Goal: Check status: Check status

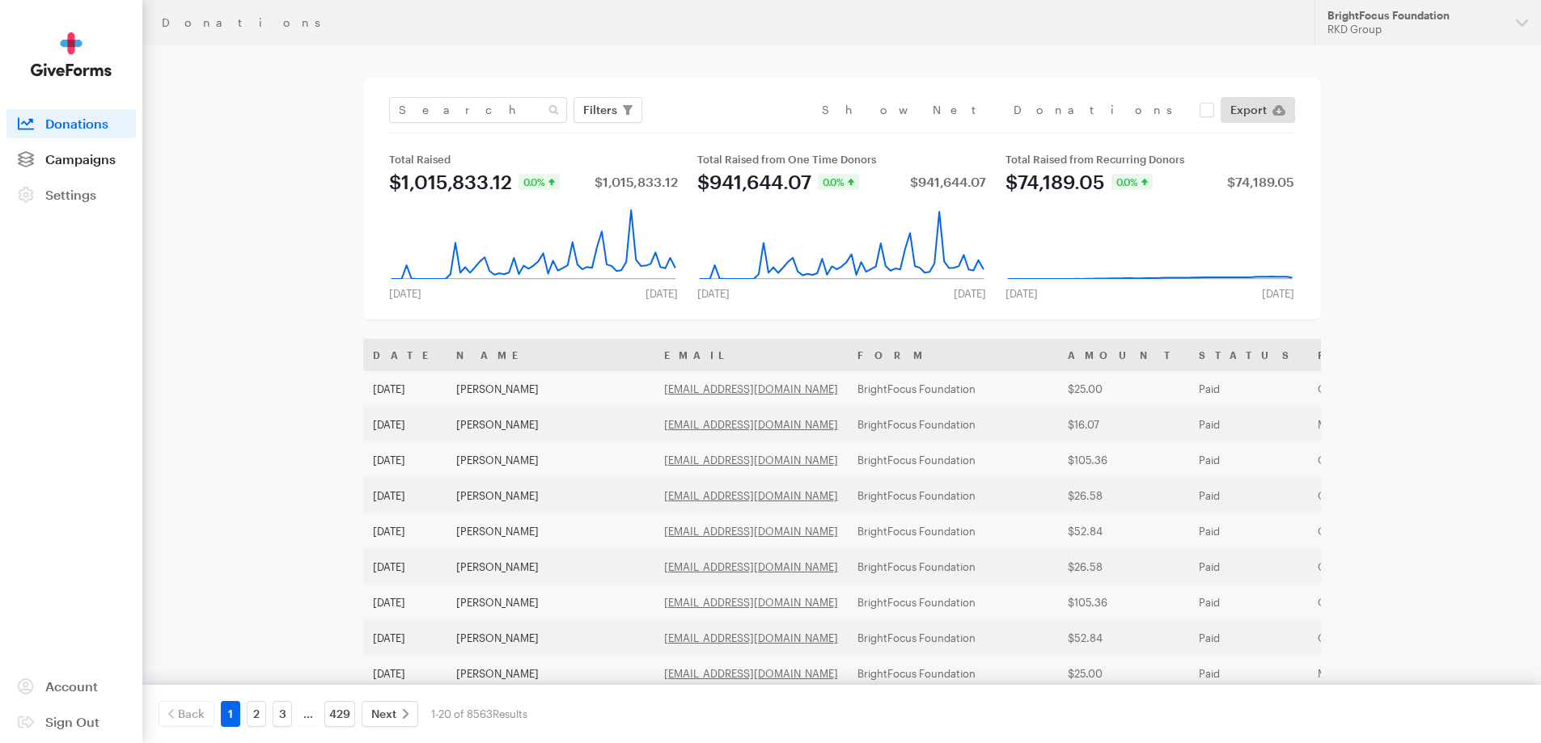
click at [66, 165] on span "Campaigns" at bounding box center [80, 158] width 70 height 15
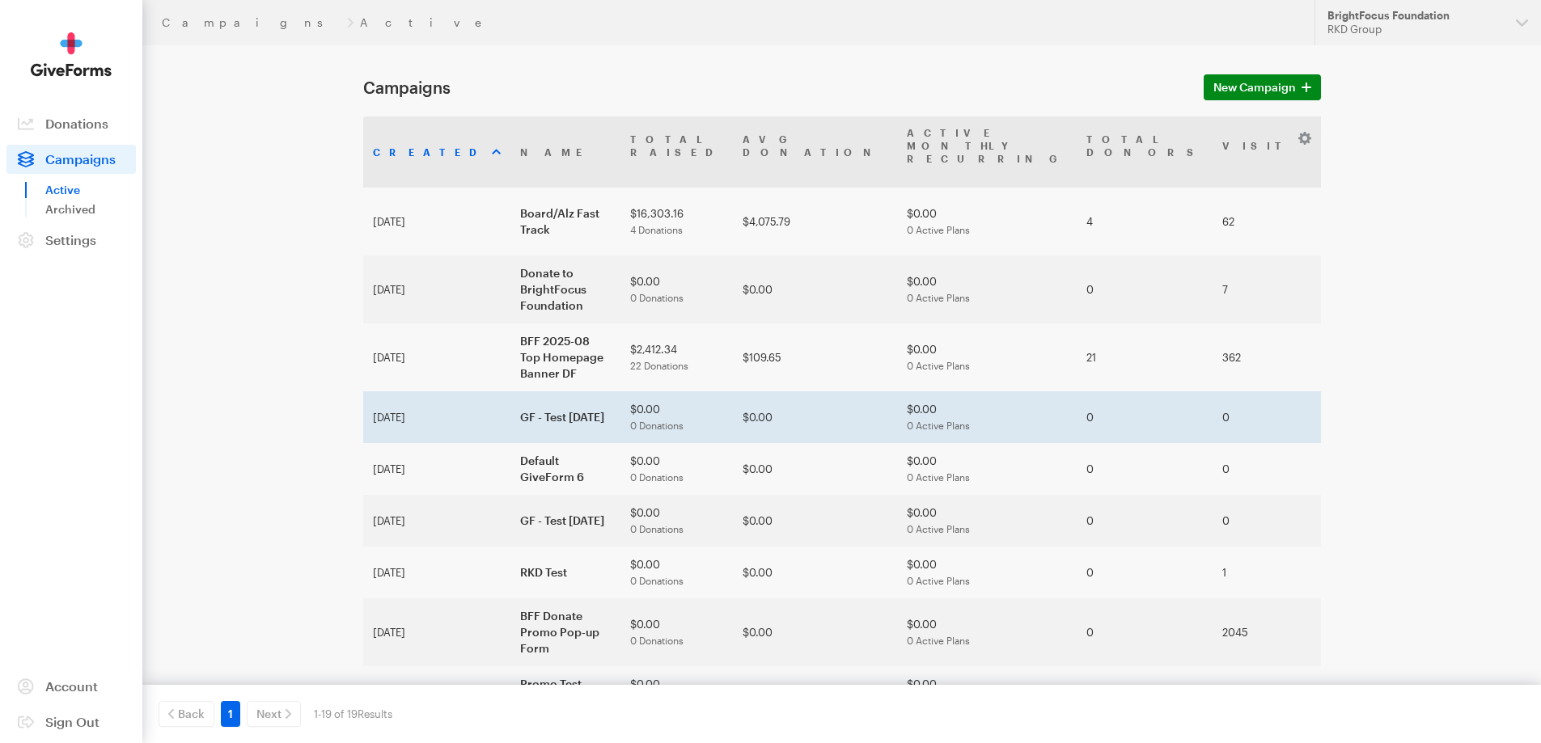
click at [510, 391] on td "GF - Test [DATE]" at bounding box center [565, 417] width 110 height 52
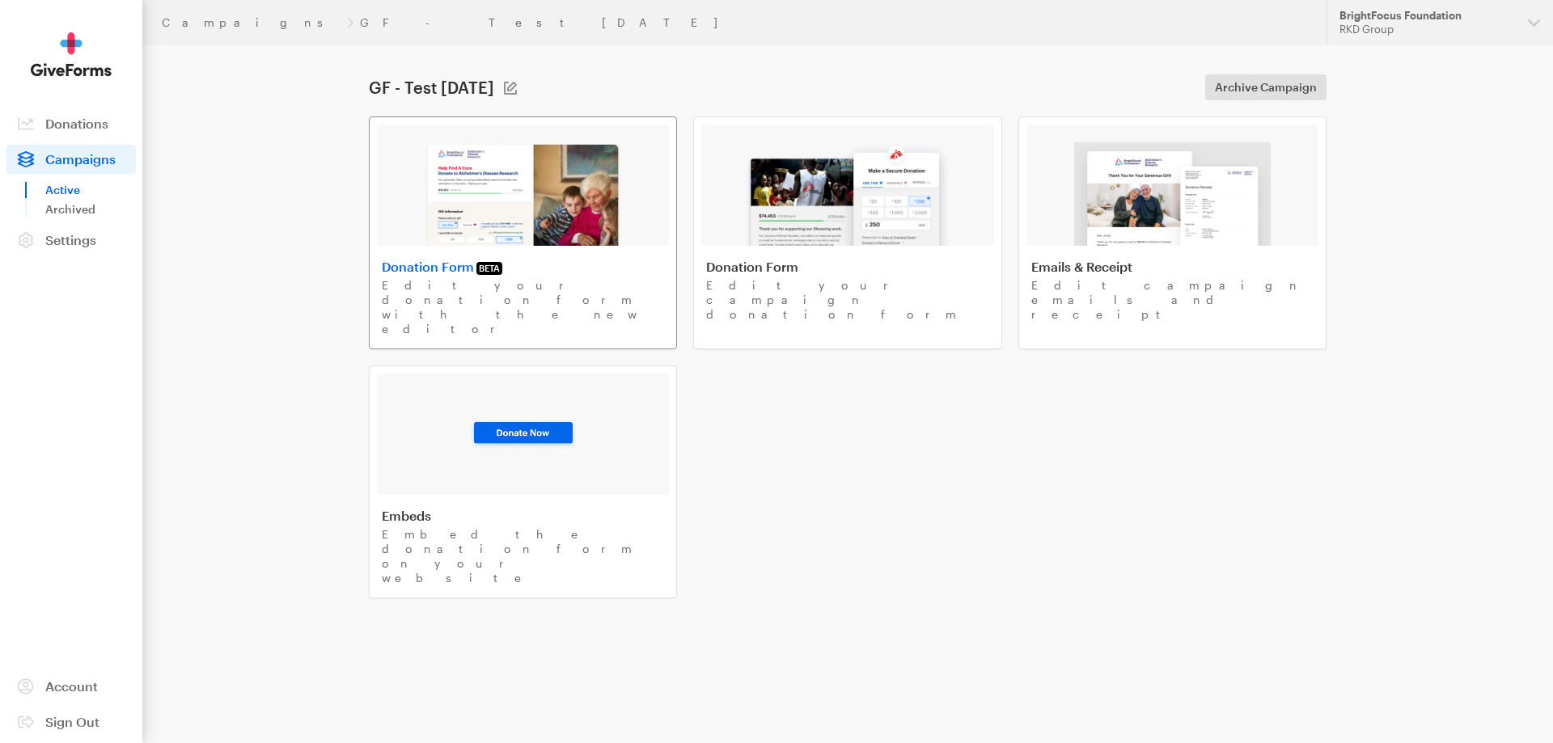
click at [523, 202] on img at bounding box center [523, 194] width 198 height 104
